Goal: Task Accomplishment & Management: Manage account settings

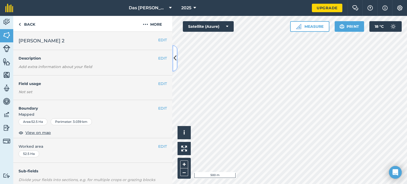
click at [176, 64] on button at bounding box center [174, 58] width 5 height 26
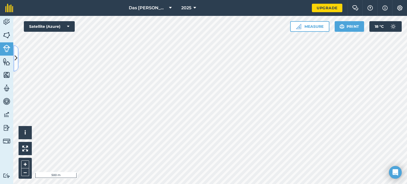
click at [18, 60] on button at bounding box center [15, 58] width 5 height 26
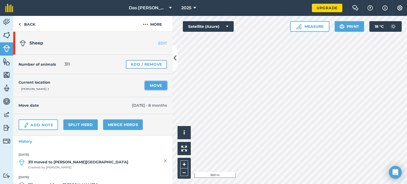
click at [151, 84] on link "Move" at bounding box center [156, 85] width 22 height 8
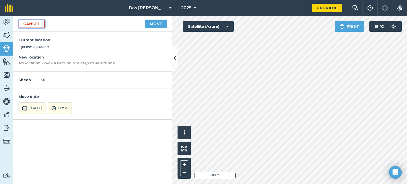
click at [34, 24] on link "Cancel" at bounding box center [32, 24] width 26 height 8
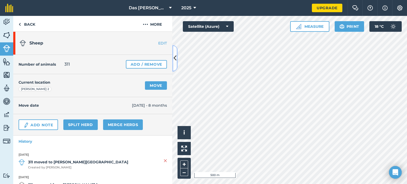
click at [176, 56] on icon at bounding box center [174, 58] width 3 height 9
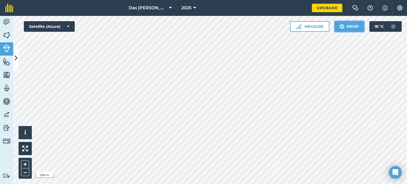
click at [341, 28] on img at bounding box center [341, 26] width 5 height 6
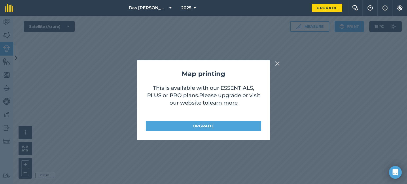
click at [278, 65] on img at bounding box center [277, 63] width 5 height 6
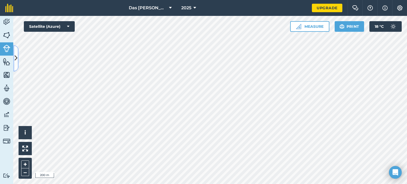
click at [18, 57] on button at bounding box center [15, 58] width 5 height 26
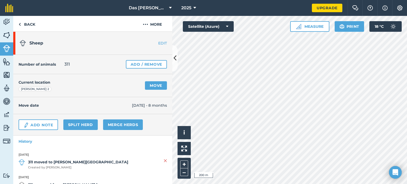
click at [18, 57] on div "Number of animals 311 Add / Remove" at bounding box center [92, 64] width 159 height 19
click at [4, 35] on img at bounding box center [6, 35] width 7 height 8
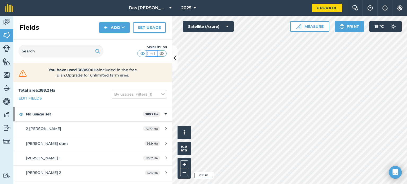
click at [153, 56] on img at bounding box center [152, 53] width 7 height 5
click at [160, 54] on img at bounding box center [161, 53] width 7 height 5
click at [144, 53] on img at bounding box center [142, 53] width 7 height 5
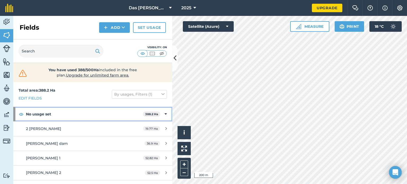
click at [164, 114] on icon at bounding box center [165, 114] width 2 height 6
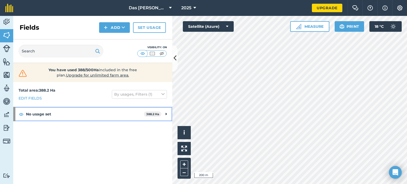
click at [166, 113] on icon at bounding box center [166, 114] width 1 height 6
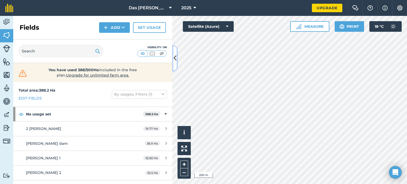
click at [174, 64] on button at bounding box center [174, 58] width 5 height 26
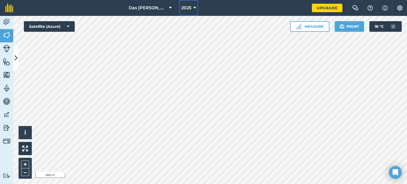
click at [195, 9] on icon at bounding box center [194, 8] width 3 height 6
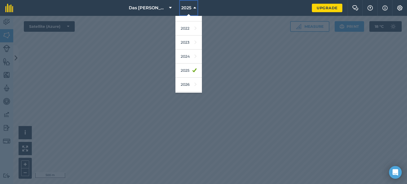
scroll to position [77, 0]
click at [186, 43] on link "2024" at bounding box center [188, 44] width 26 height 14
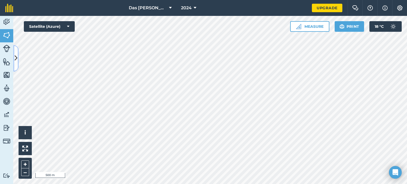
click at [17, 59] on button at bounding box center [15, 58] width 5 height 26
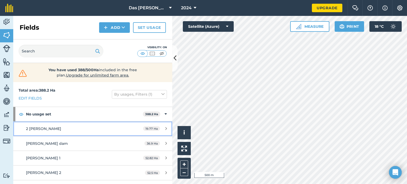
click at [65, 126] on div "2 [PERSON_NAME]" at bounding box center [76, 129] width 100 height 6
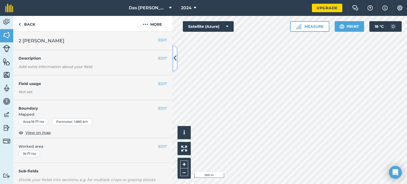
click at [174, 57] on icon at bounding box center [174, 58] width 3 height 9
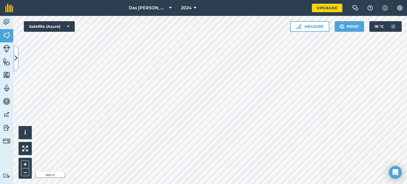
click at [15, 54] on icon at bounding box center [16, 58] width 3 height 9
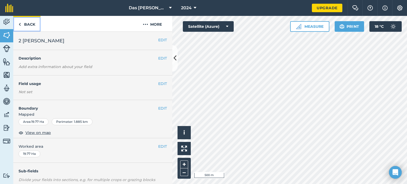
click at [20, 26] on img at bounding box center [20, 24] width 2 height 6
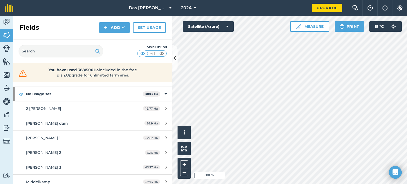
scroll to position [35, 0]
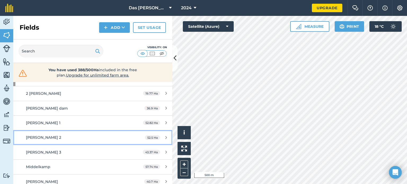
click at [54, 138] on div "[PERSON_NAME] 2" at bounding box center [76, 138] width 100 height 6
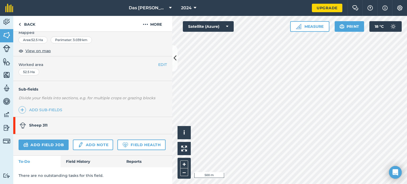
scroll to position [96, 0]
click at [73, 160] on link "Field History" at bounding box center [91, 162] width 60 height 12
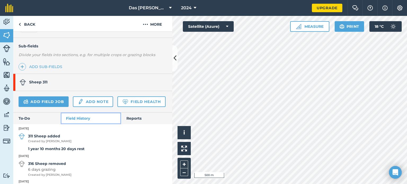
scroll to position [157, 0]
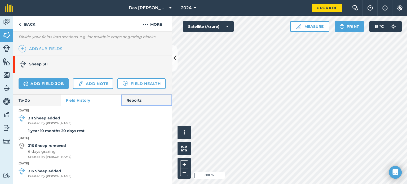
click at [125, 99] on link "Reports" at bounding box center [146, 101] width 51 height 12
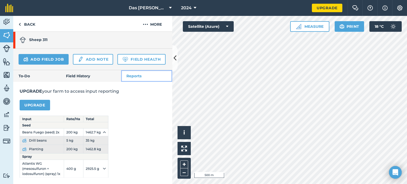
scroll to position [181, 0]
click at [104, 74] on link "Field History" at bounding box center [91, 76] width 60 height 12
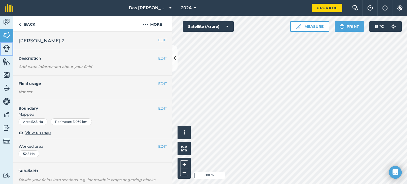
click at [7, 51] on img at bounding box center [6, 48] width 7 height 7
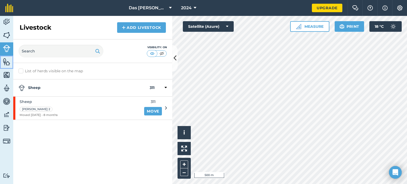
click at [8, 65] on link "Features" at bounding box center [6, 62] width 13 height 13
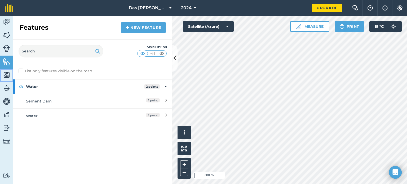
click at [5, 77] on img at bounding box center [6, 75] width 7 height 8
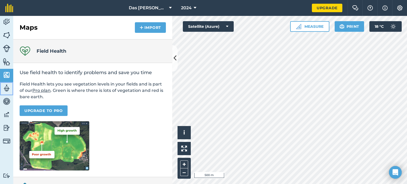
click at [7, 94] on link "Team" at bounding box center [6, 88] width 13 height 13
select select "MEMBER"
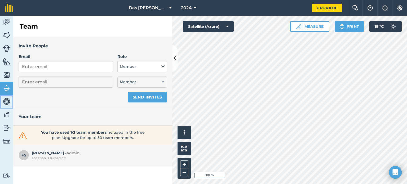
click at [8, 102] on img at bounding box center [6, 101] width 7 height 8
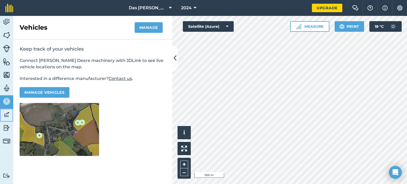
click at [6, 115] on img at bounding box center [6, 115] width 7 height 8
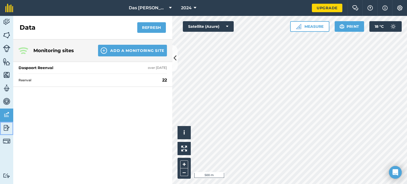
click at [10, 128] on img at bounding box center [6, 128] width 7 height 8
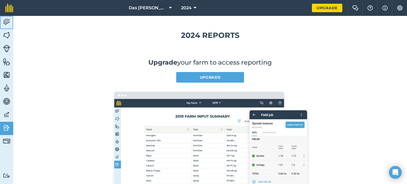
click at [8, 27] on link "Activity" at bounding box center [6, 22] width 13 height 13
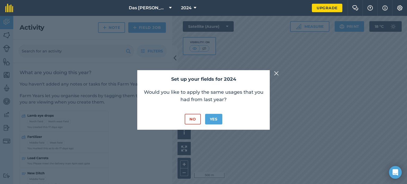
click at [275, 74] on img at bounding box center [276, 73] width 5 height 6
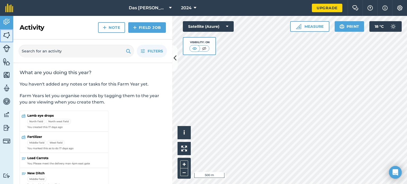
click at [6, 37] on img at bounding box center [6, 35] width 7 height 8
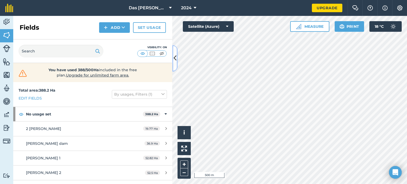
click at [175, 63] on icon at bounding box center [174, 58] width 3 height 9
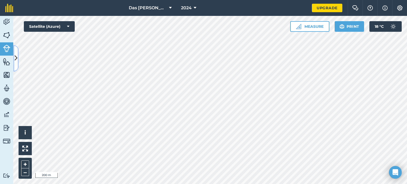
click at [17, 58] on icon at bounding box center [16, 58] width 3 height 9
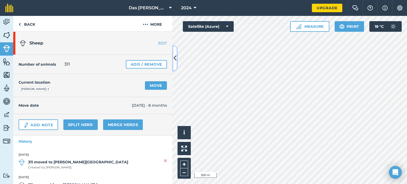
click at [175, 59] on icon at bounding box center [174, 58] width 3 height 9
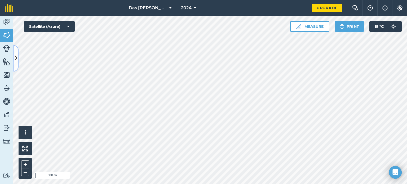
click at [17, 67] on button at bounding box center [15, 58] width 5 height 26
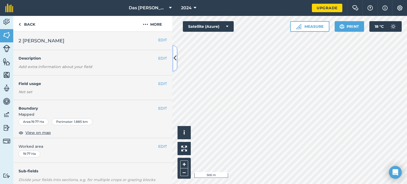
click at [175, 62] on icon at bounding box center [174, 58] width 3 height 9
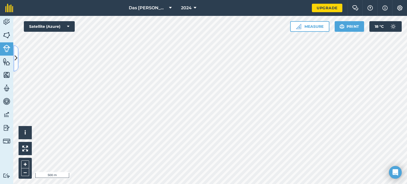
click at [16, 51] on button at bounding box center [15, 58] width 5 height 26
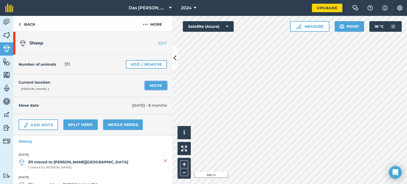
click at [149, 83] on link "Move" at bounding box center [156, 85] width 22 height 8
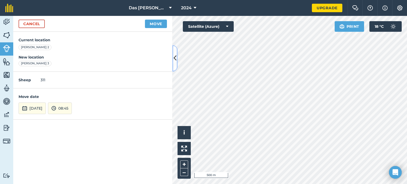
click at [176, 62] on icon at bounding box center [174, 58] width 3 height 9
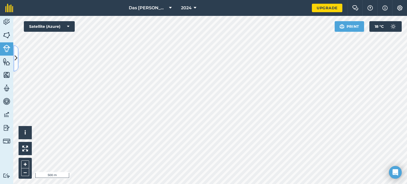
click at [16, 48] on button at bounding box center [15, 58] width 5 height 26
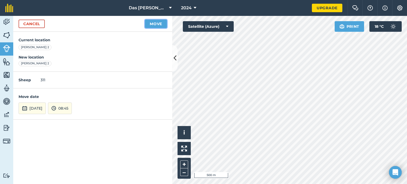
click at [151, 26] on button "Move" at bounding box center [156, 24] width 22 height 8
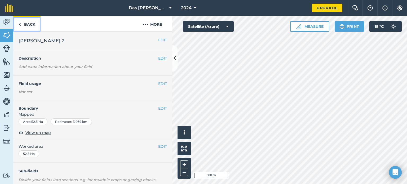
click at [26, 22] on link "Back" at bounding box center [26, 24] width 27 height 16
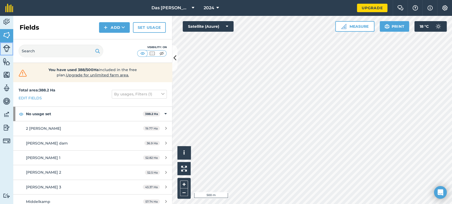
click at [6, 47] on img at bounding box center [6, 48] width 7 height 7
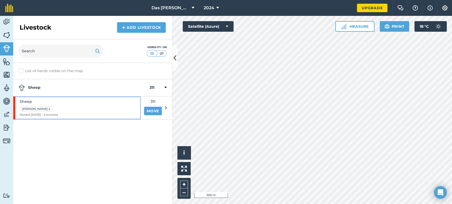
click at [116, 101] on div "Sheep [PERSON_NAME] 2 Moved [DATE] - 2 minutes" at bounding box center [77, 108] width 128 height 23
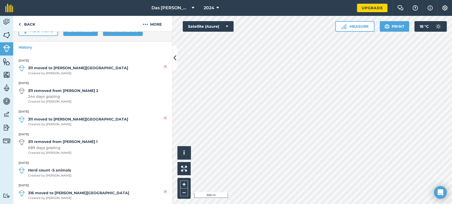
scroll to position [106, 0]
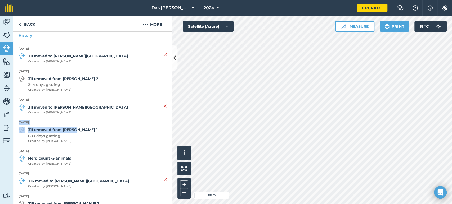
drag, startPoint x: 129, startPoint y: 114, endPoint x: 153, endPoint y: 129, distance: 28.0
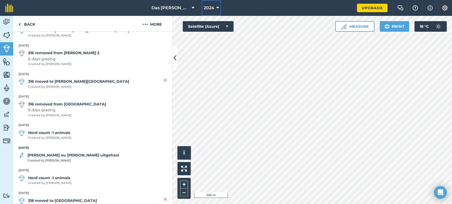
click at [216, 6] on button "2024" at bounding box center [212, 8] width 20 height 16
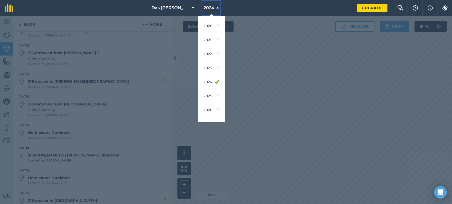
scroll to position [48, 0]
click at [215, 87] on link "2025" at bounding box center [211, 87] width 26 height 14
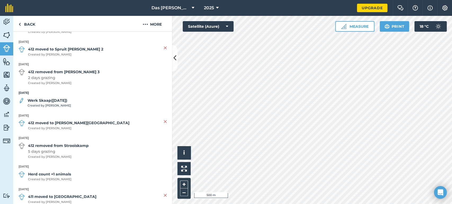
scroll to position [657, 0]
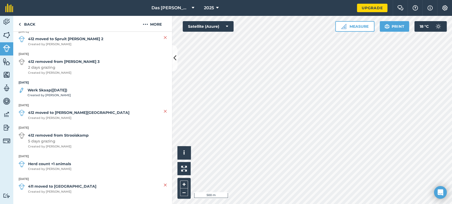
drag, startPoint x: 159, startPoint y: 181, endPoint x: 175, endPoint y: 68, distance: 114.8
click at [172, 68] on div "Back More Sheep EDIT Number of animals 311 Add / Remove Current location [PERSO…" at bounding box center [92, 110] width 159 height 189
click at [175, 54] on icon at bounding box center [174, 58] width 3 height 9
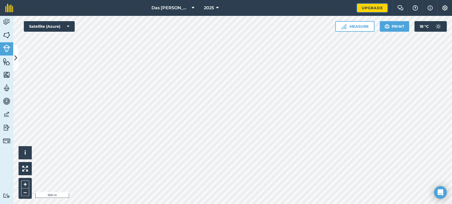
click at [367, 7] on link "Upgrade" at bounding box center [372, 8] width 30 height 8
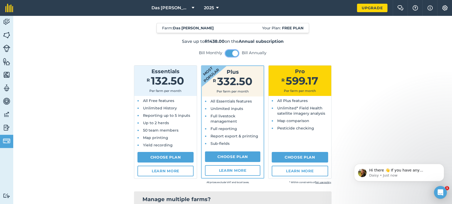
click at [225, 52] on button at bounding box center [231, 53] width 13 height 7
click at [228, 53] on span at bounding box center [229, 54] width 6 height 6
click at [242, 156] on link "Choose Plan" at bounding box center [232, 157] width 55 height 11
select select "9220acf7-288c-4cbd-b74c-53c24f79aa56"
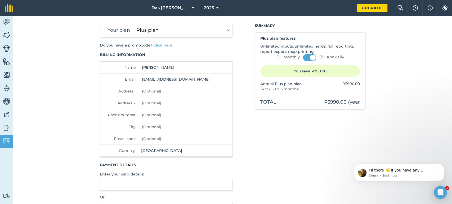
click at [224, 26] on select "Essentials plan Plus plan Pro plan" at bounding box center [183, 30] width 98 height 14
click at [134, 23] on select "Essentials plan Plus plan Pro plan" at bounding box center [183, 30] width 98 height 14
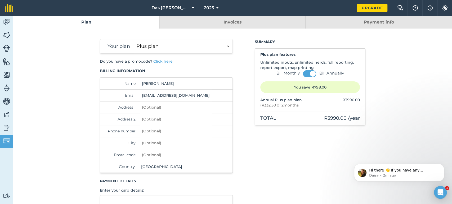
click at [242, 24] on link "Invoices" at bounding box center [232, 22] width 146 height 13
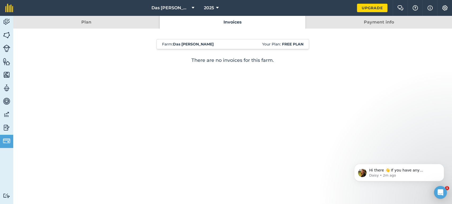
click at [332, 25] on link "Payment info" at bounding box center [379, 22] width 146 height 13
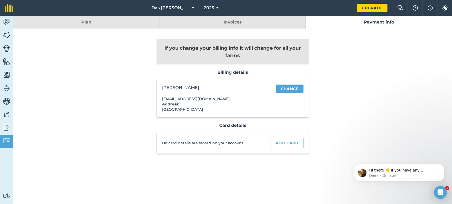
click at [250, 19] on link "Invoices" at bounding box center [232, 22] width 146 height 13
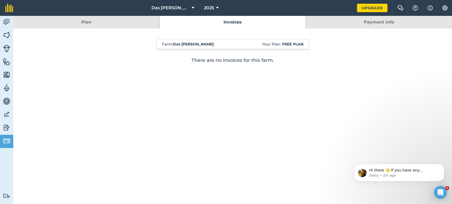
click at [131, 19] on link "Plan" at bounding box center [86, 22] width 146 height 13
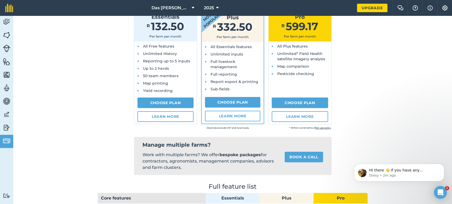
scroll to position [32, 0]
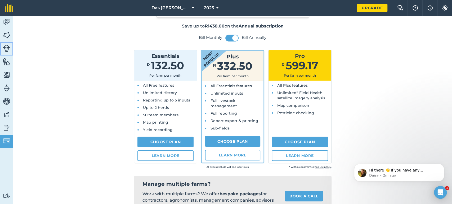
click at [10, 47] on img at bounding box center [6, 48] width 7 height 7
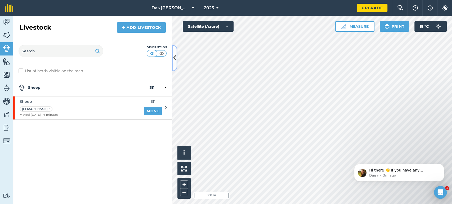
click at [177, 59] on button at bounding box center [174, 58] width 5 height 26
